Goal: Transaction & Acquisition: Purchase product/service

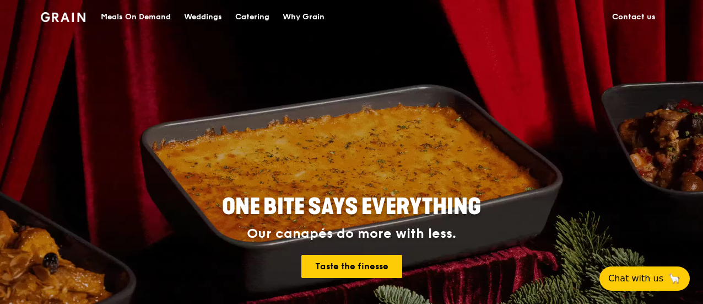
click at [137, 17] on div "Meals On Demand" at bounding box center [136, 17] width 70 height 33
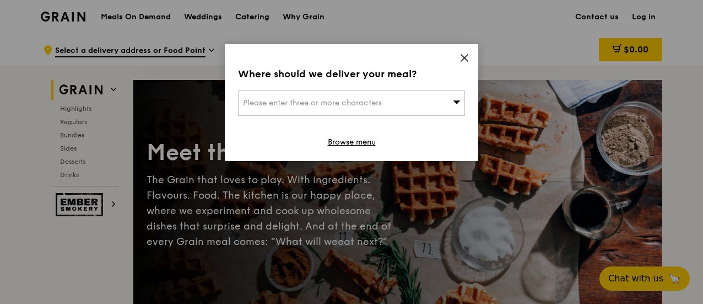
click at [465, 58] on icon at bounding box center [464, 58] width 7 height 7
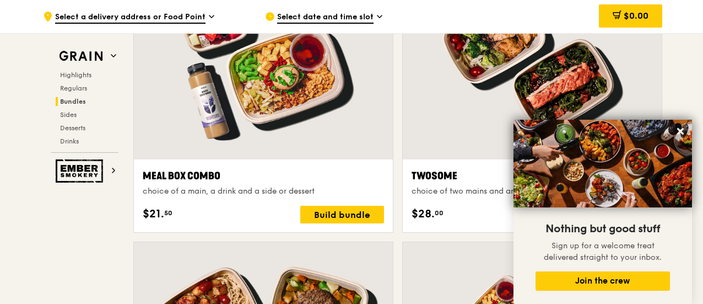
scroll to position [2040, 0]
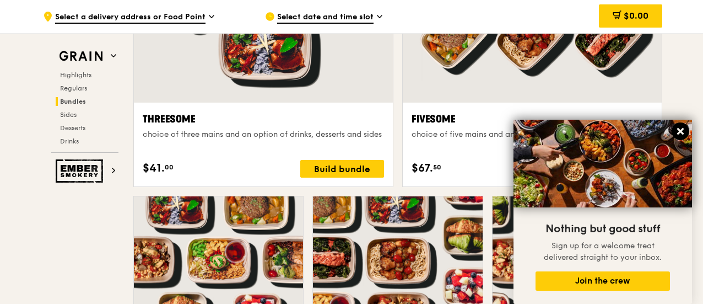
click at [680, 134] on icon at bounding box center [681, 131] width 10 height 10
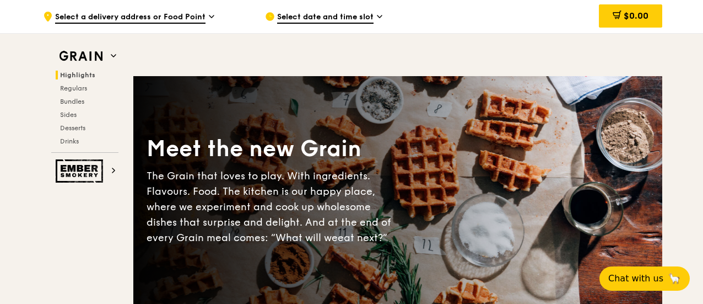
scroll to position [0, 0]
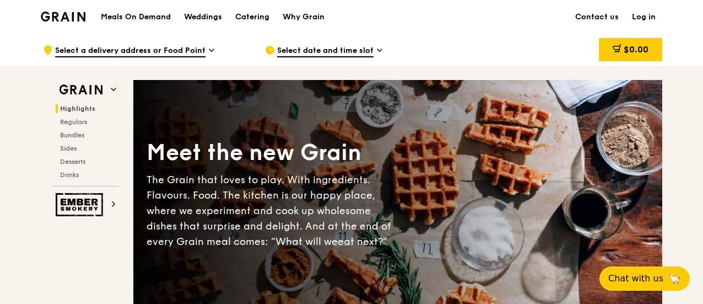
click at [76, 16] on img at bounding box center [63, 17] width 45 height 10
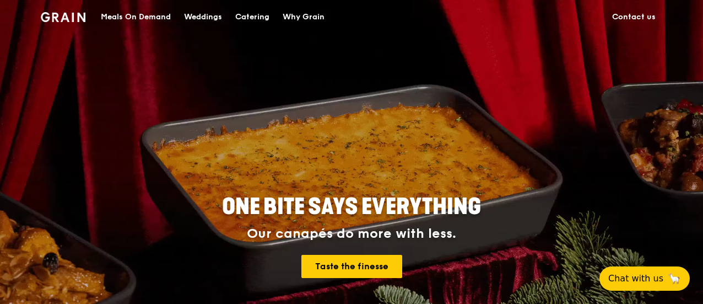
click at [259, 15] on div "Catering" at bounding box center [252, 17] width 34 height 33
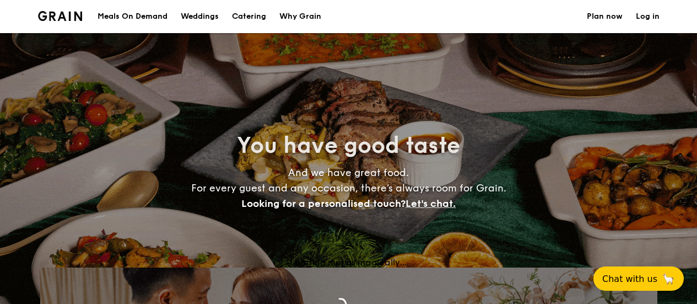
select select
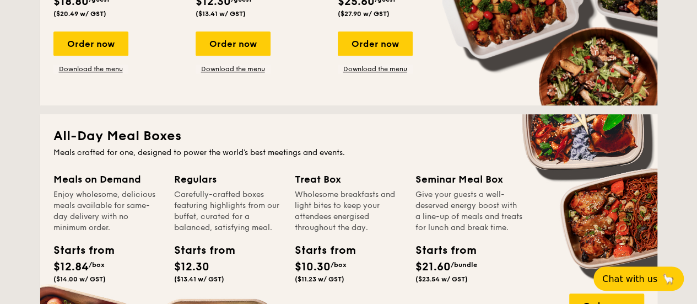
scroll to position [220, 0]
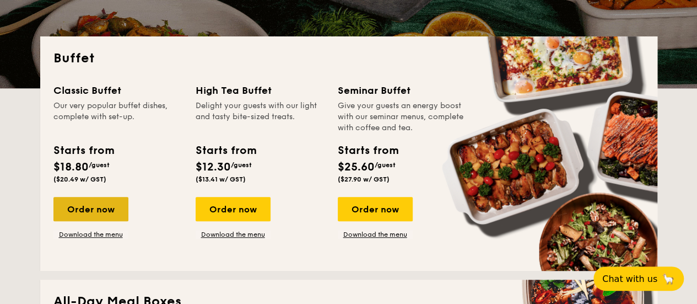
click at [84, 211] on div "Order now" at bounding box center [90, 209] width 75 height 24
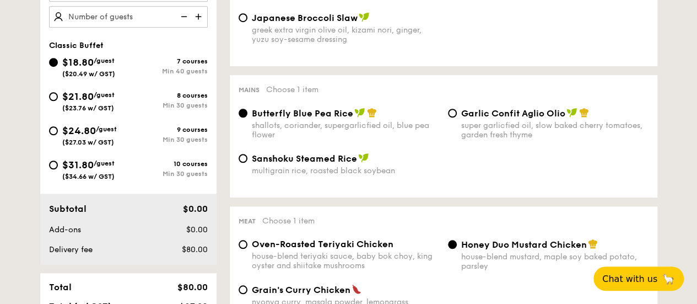
scroll to position [220, 0]
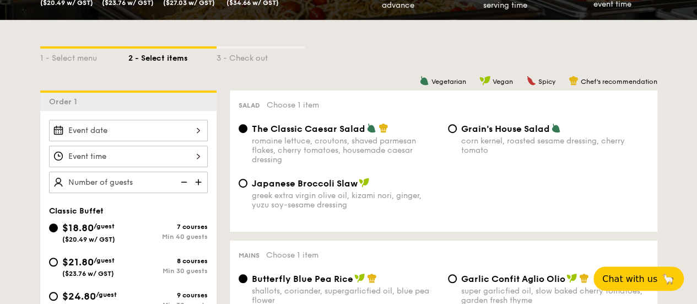
click at [192, 182] on img at bounding box center [199, 181] width 17 height 21
click at [195, 182] on img at bounding box center [199, 181] width 17 height 21
click at [185, 182] on img at bounding box center [183, 181] width 17 height 21
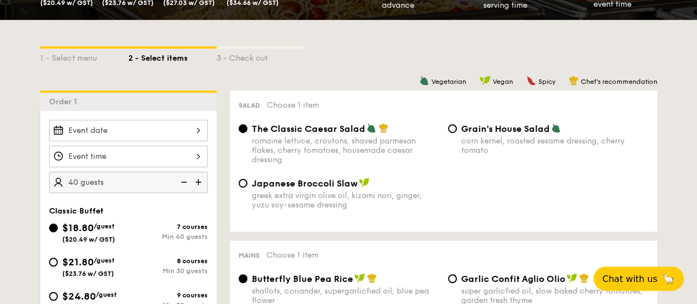
type input "40"
click at [142, 182] on input "40" at bounding box center [128, 181] width 159 height 21
select select
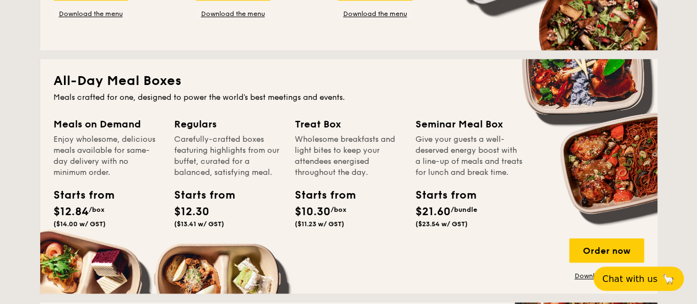
scroll to position [496, 0]
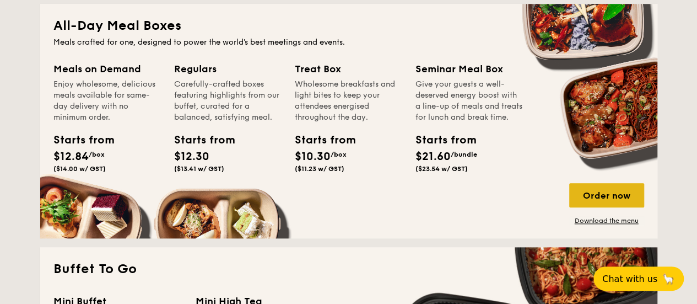
click at [603, 202] on div "Order now" at bounding box center [606, 195] width 75 height 24
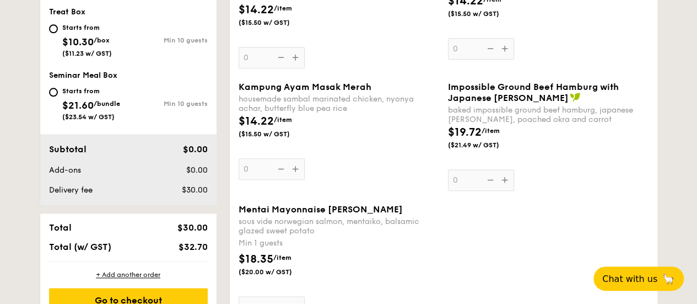
scroll to position [276, 0]
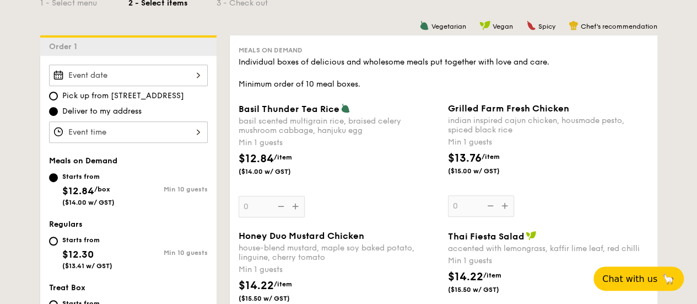
click at [293, 207] on div "Basil Thunder Tea [PERSON_NAME] scented multigrain rice, braised celery mushroo…" at bounding box center [339, 160] width 201 height 114
click at [293, 207] on input "0" at bounding box center [272, 206] width 66 height 21
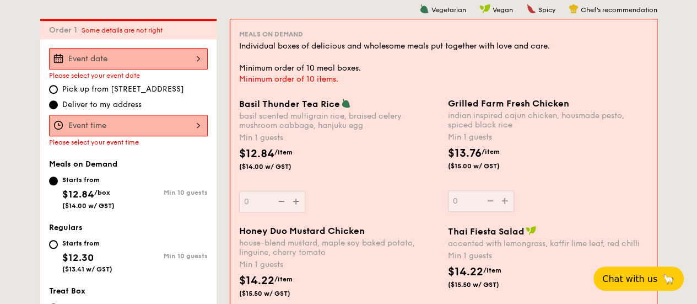
scroll to position [294, 0]
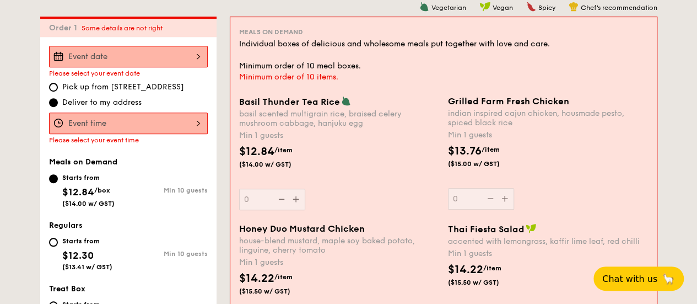
click at [171, 51] on div at bounding box center [128, 56] width 159 height 21
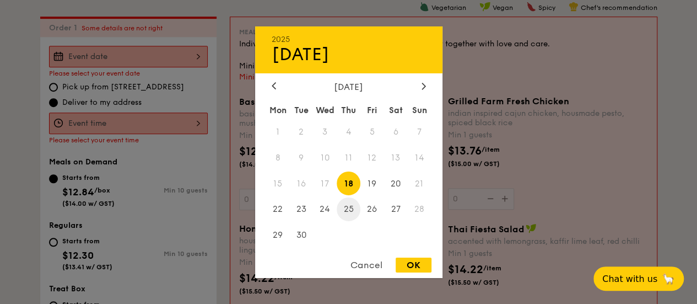
click at [357, 208] on span "25" at bounding box center [349, 209] width 24 height 24
click at [418, 268] on div "OK" at bounding box center [414, 264] width 36 height 15
type input "[DATE]"
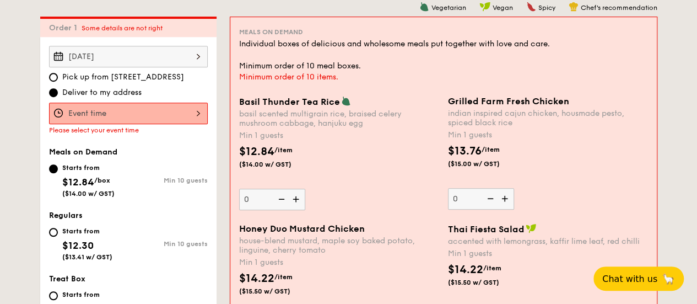
click at [176, 120] on div at bounding box center [128, 113] width 159 height 21
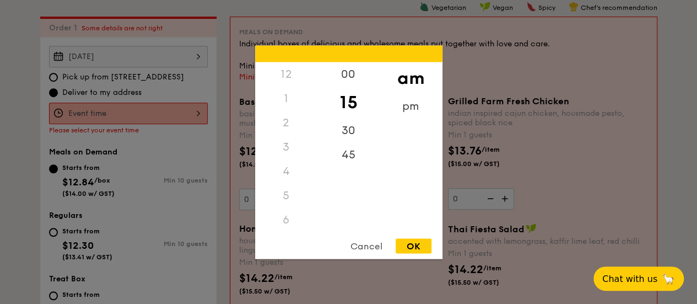
scroll to position [130, 0]
click at [412, 238] on div "12 1 2 3 4 5 6 7 8 9 10 11 00 15 30 45 am pm Cancel OK" at bounding box center [348, 151] width 187 height 213
click at [412, 244] on div "OK" at bounding box center [414, 245] width 36 height 15
type input "11:15AM"
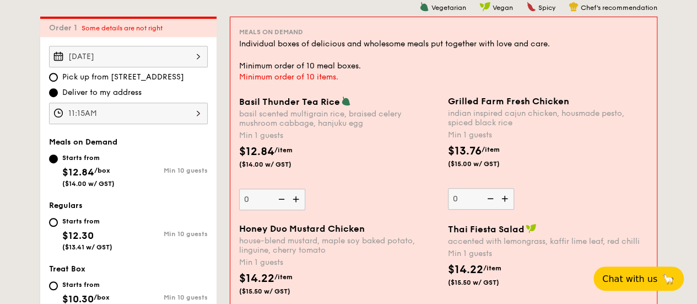
click at [297, 203] on img at bounding box center [297, 199] width 17 height 21
click at [297, 203] on input "0" at bounding box center [272, 199] width 66 height 21
click at [298, 200] on img at bounding box center [297, 199] width 17 height 21
click at [298, 200] on input "1" at bounding box center [272, 199] width 66 height 21
click at [298, 200] on img at bounding box center [297, 199] width 17 height 21
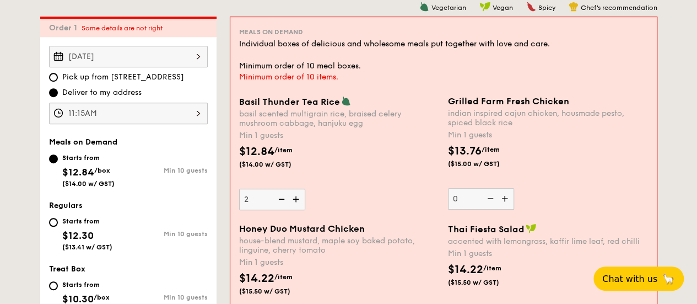
click at [298, 200] on input "2" at bounding box center [272, 199] width 66 height 21
click at [298, 200] on img at bounding box center [297, 199] width 17 height 21
click at [298, 200] on input "3" at bounding box center [272, 199] width 66 height 21
click at [298, 200] on img at bounding box center [297, 199] width 17 height 21
click at [298, 200] on input "4" at bounding box center [272, 199] width 66 height 21
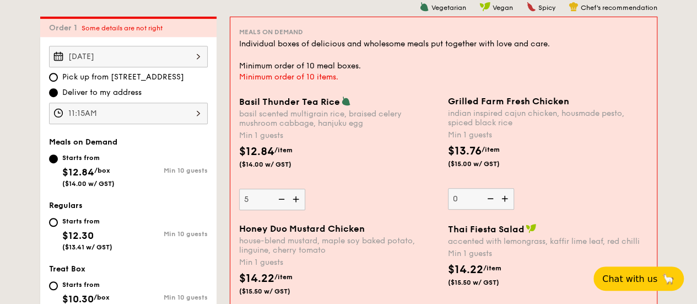
click at [298, 200] on img at bounding box center [297, 199] width 17 height 21
click at [298, 200] on input "5" at bounding box center [272, 199] width 66 height 21
type input "6"
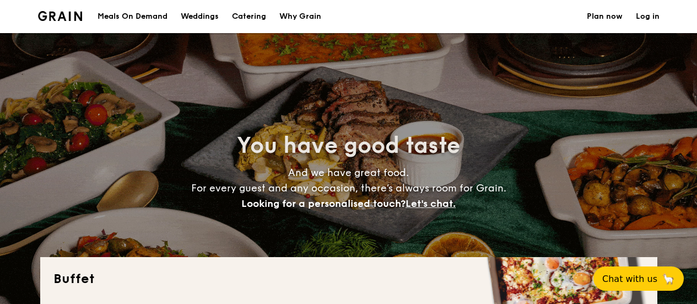
select select
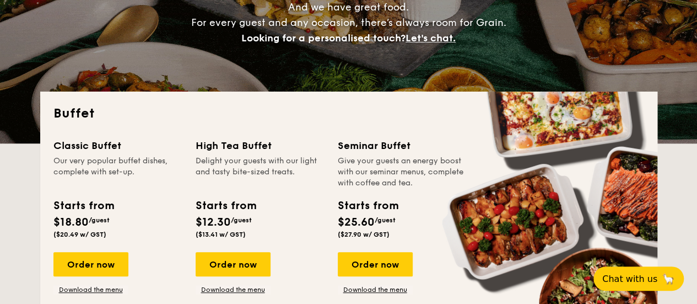
scroll to position [220, 0]
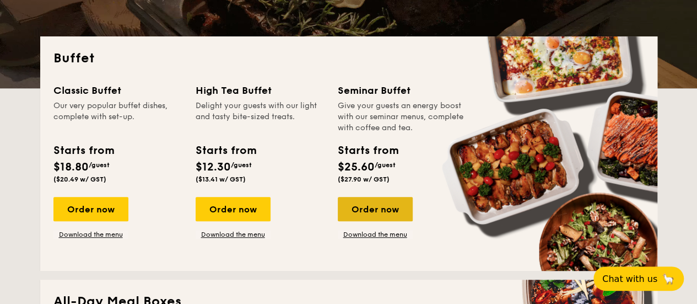
click at [365, 214] on div "Order now" at bounding box center [375, 209] width 75 height 24
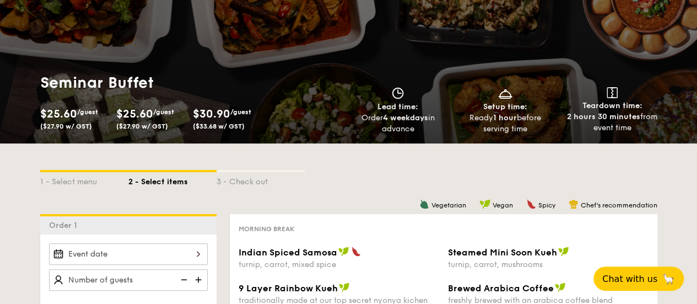
scroll to position [110, 0]
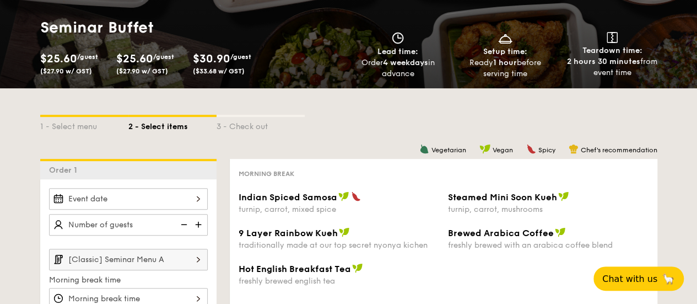
click at [192, 223] on img at bounding box center [199, 224] width 17 height 21
type input "20 guests"
click at [186, 225] on img at bounding box center [183, 224] width 17 height 21
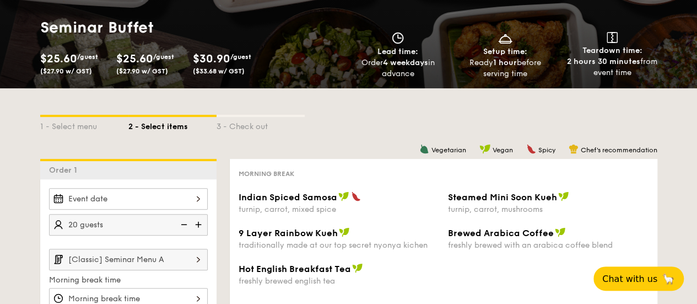
scroll to position [55, 0]
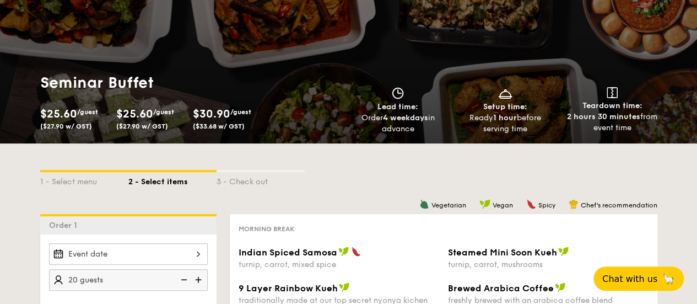
select select
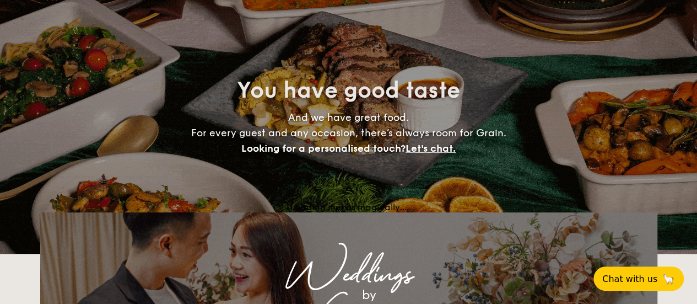
scroll to position [220, 0]
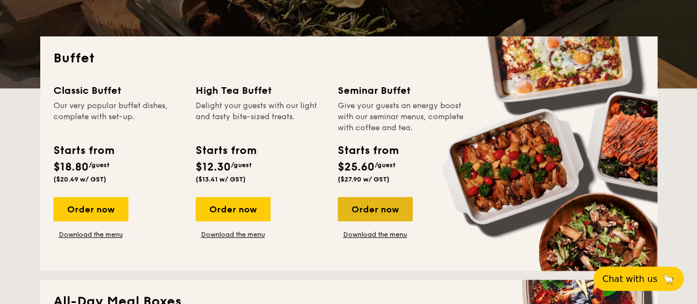
click at [388, 213] on div "Order now" at bounding box center [375, 209] width 75 height 24
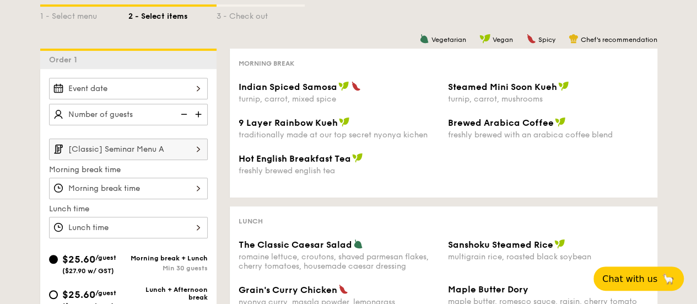
scroll to position [276, 0]
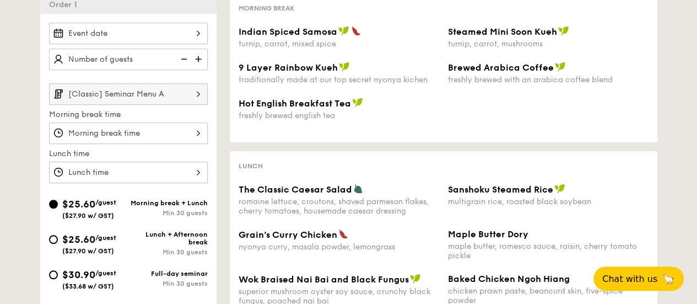
click at [89, 278] on span "$30.90" at bounding box center [78, 274] width 33 height 12
click at [58, 278] on input "$30.90 /guest ($33.68 w/ GST) Full-day seminar Min 30 guests" at bounding box center [53, 274] width 9 height 9
radio input "true"
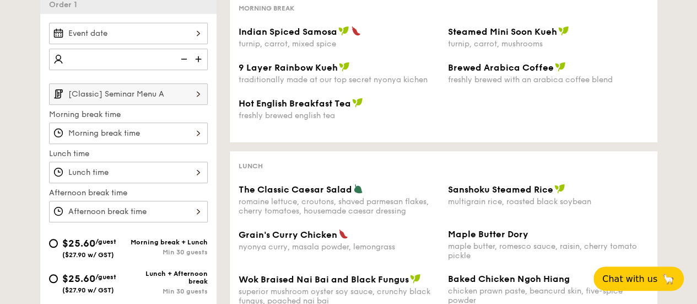
click at [193, 59] on img at bounding box center [199, 59] width 17 height 21
type input "20 guests"
